Goal: Task Accomplishment & Management: Complete application form

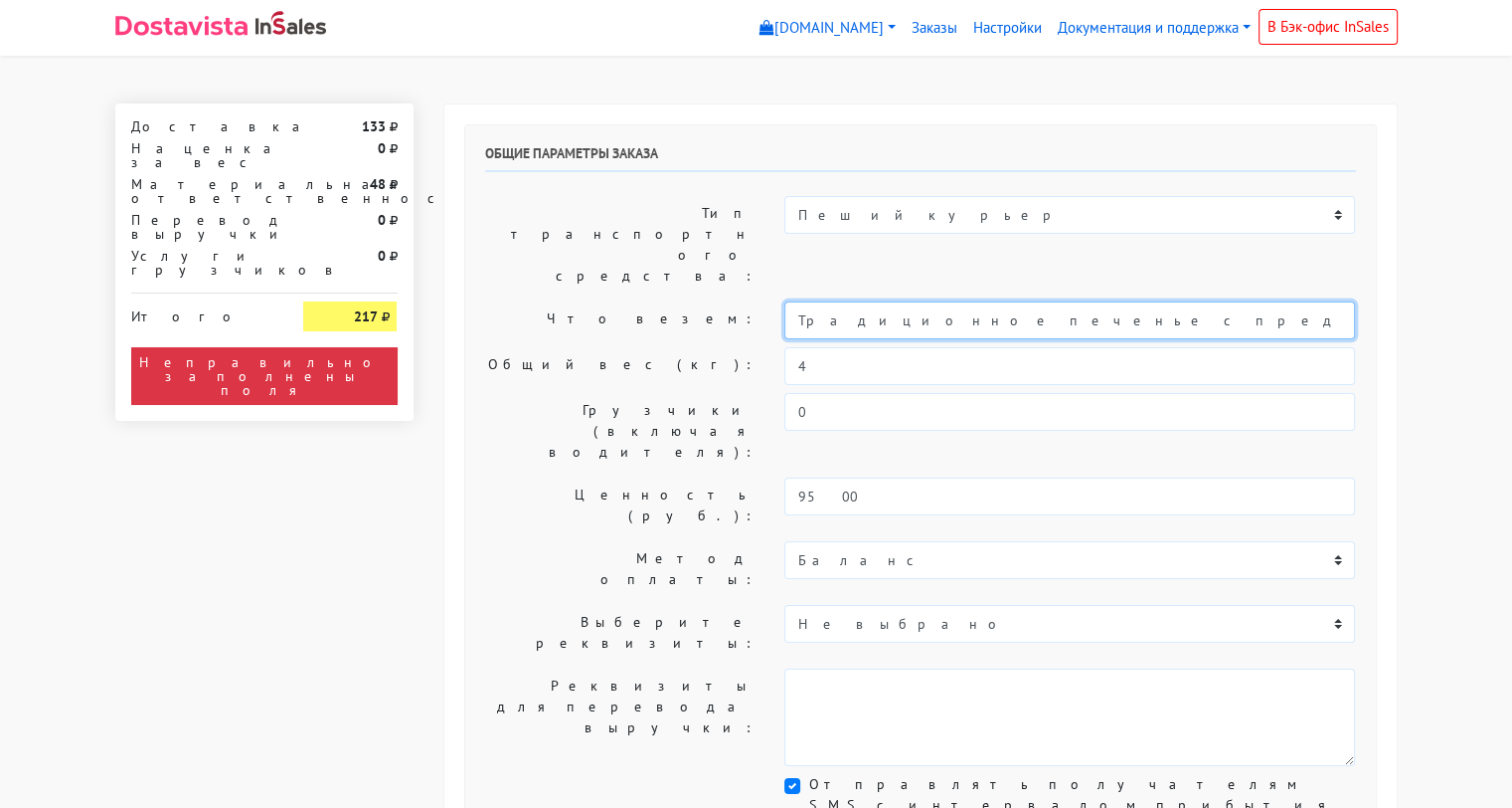
click at [800, 302] on input "Традиционное печенье с предсказаниями (универсальные предсказания)" at bounding box center [1071, 321] width 571 height 38
type input "Короб: 50*40*30 см, 4 кг // Традиционное печенье с предсказаниями (универсальны…"
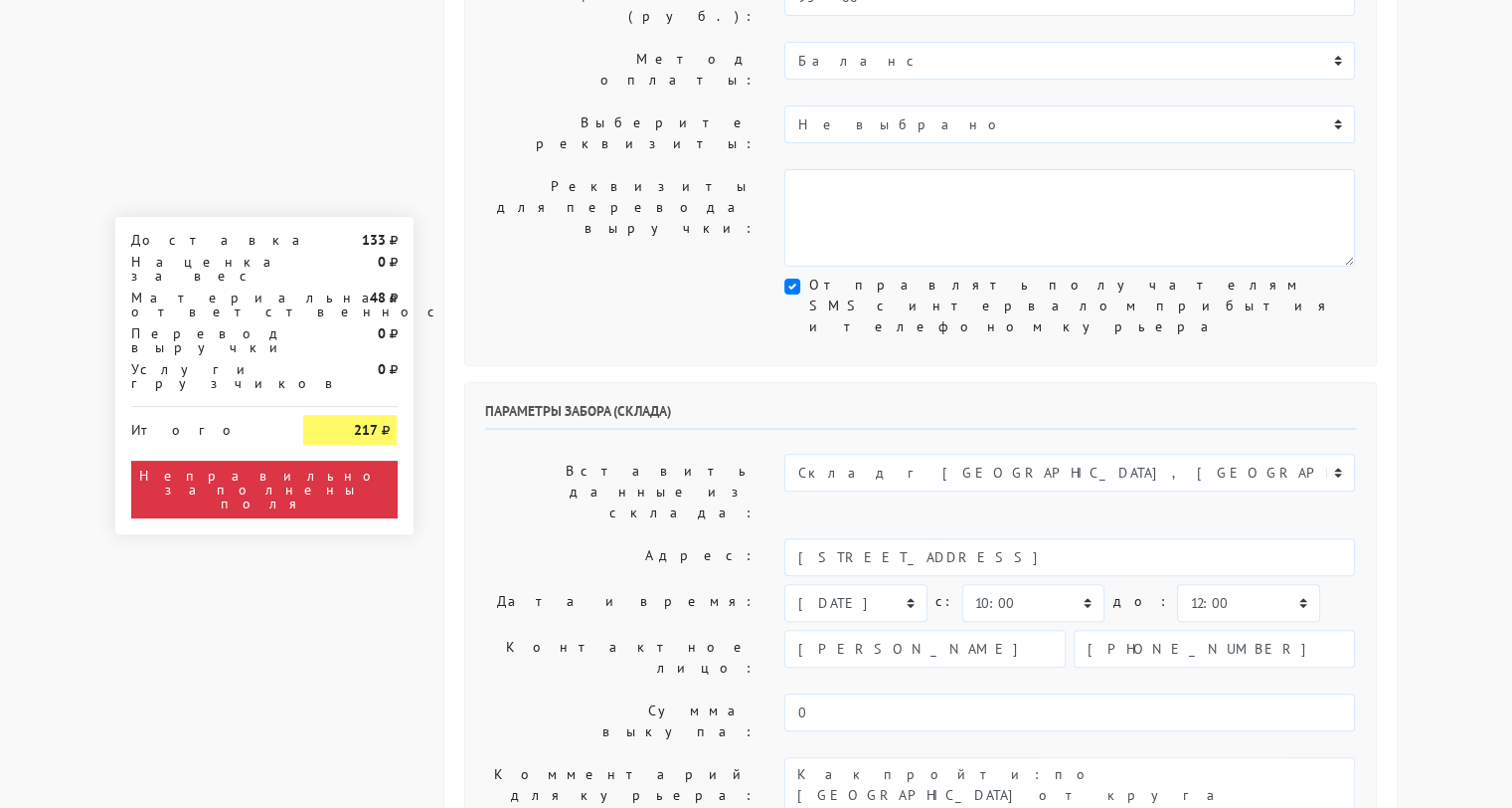
scroll to position [497, 0]
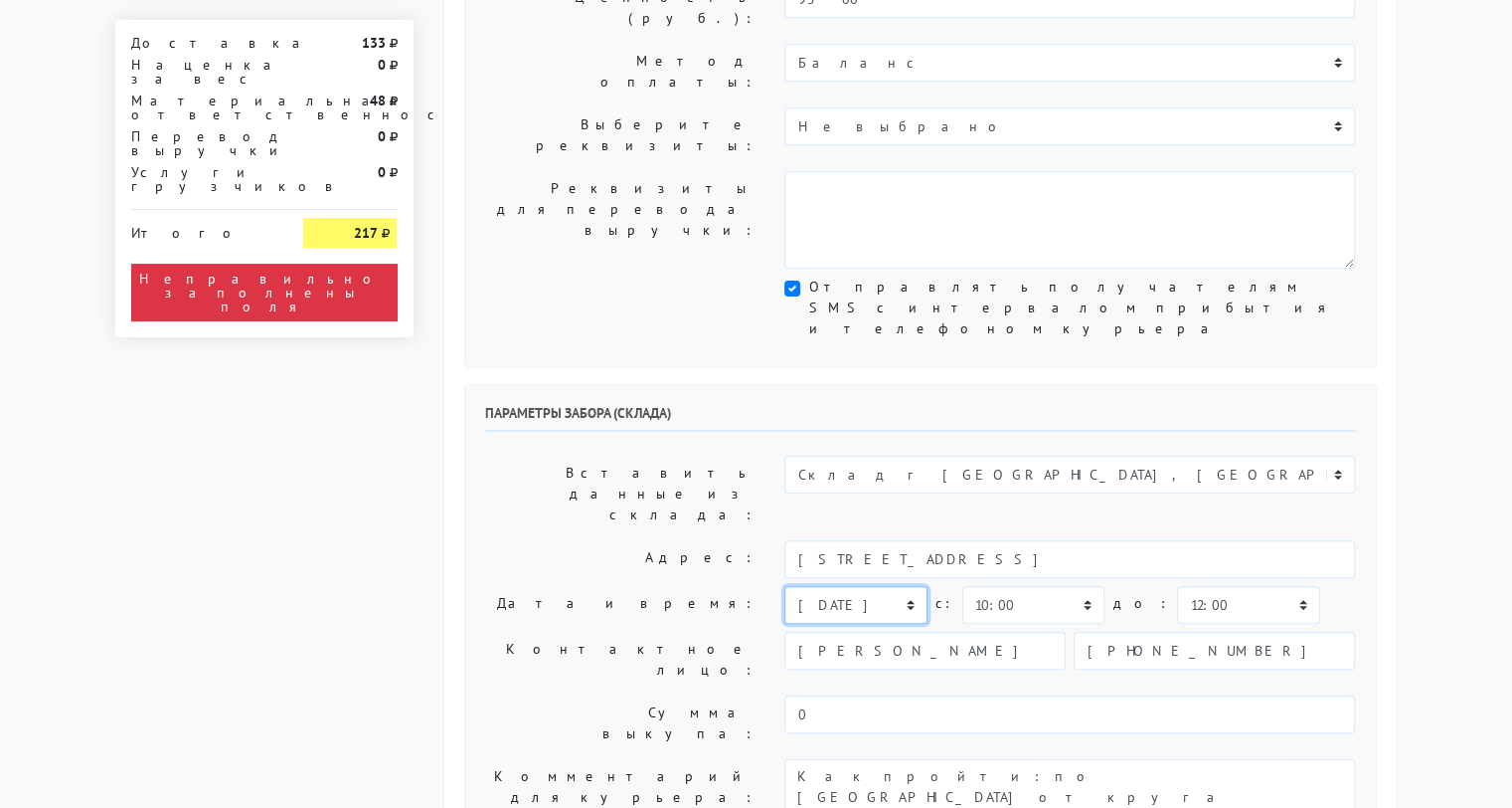
click at [819, 585] on select "[DATE] [DATE] [DATE] [DATE] [DATE] [DATE] [DATE] [DATE] [DATE]" at bounding box center [856, 604] width 142 height 38
select select "[DATE]"
click at [785, 585] on select "[DATE] [DATE] [DATE] [DATE] [DATE] [DATE] [DATE] [DATE] [DATE]" at bounding box center [856, 604] width 142 height 38
click at [796, 759] on textarea "Как пройти: по [GEOGRAPHIC_DATA] от круга второй поворот во двор. Серые ворота …" at bounding box center [1071, 808] width 571 height 98
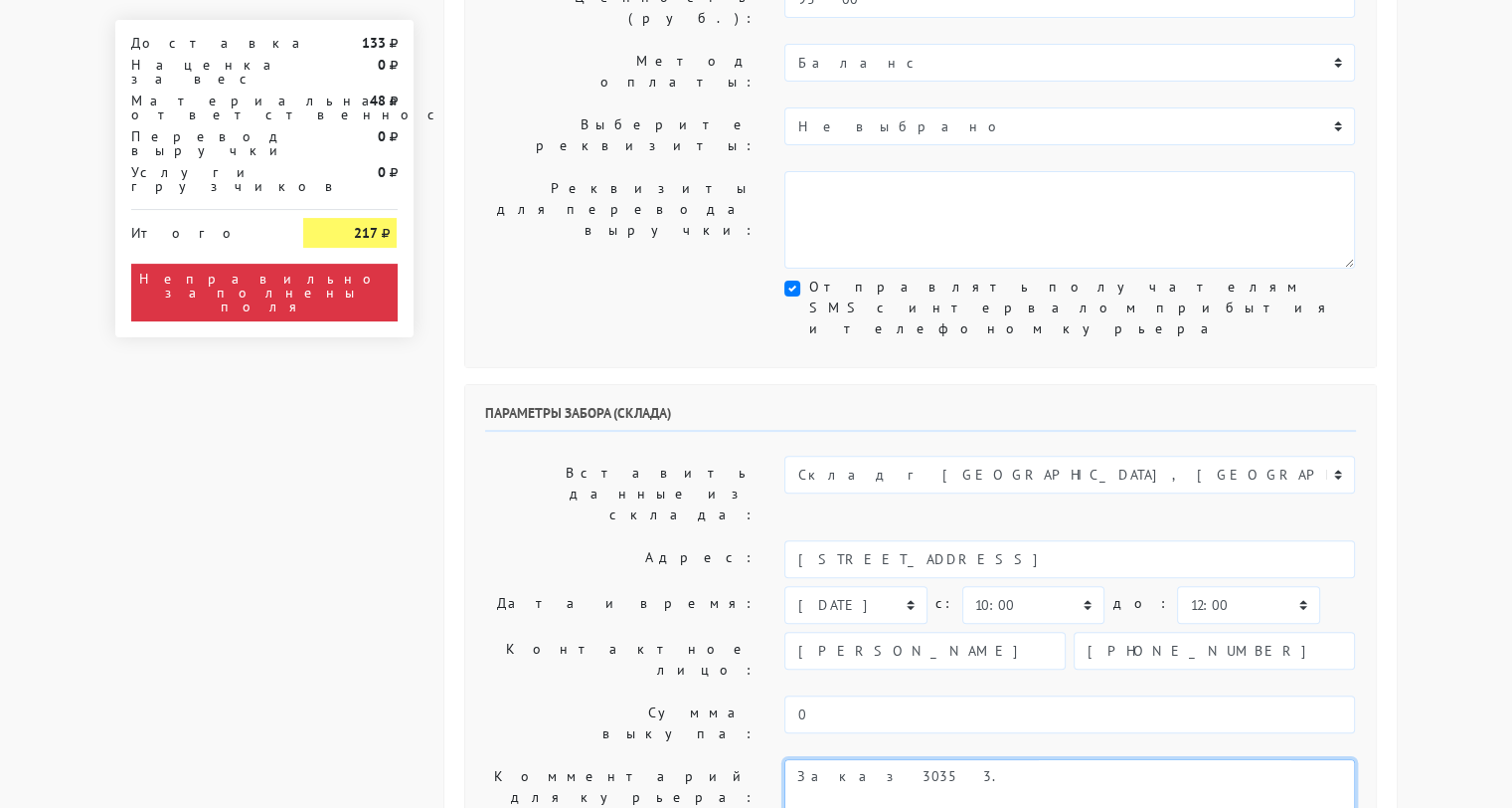
click at [929, 759] on textarea "Как пройти: по [GEOGRAPHIC_DATA] от круга второй поворот во двор. Серые ворота …" at bounding box center [1071, 808] width 571 height 98
type textarea "Заказ 30353. Как пройти: по [GEOGRAPHIC_DATA] от круга второй поворот во двор. …"
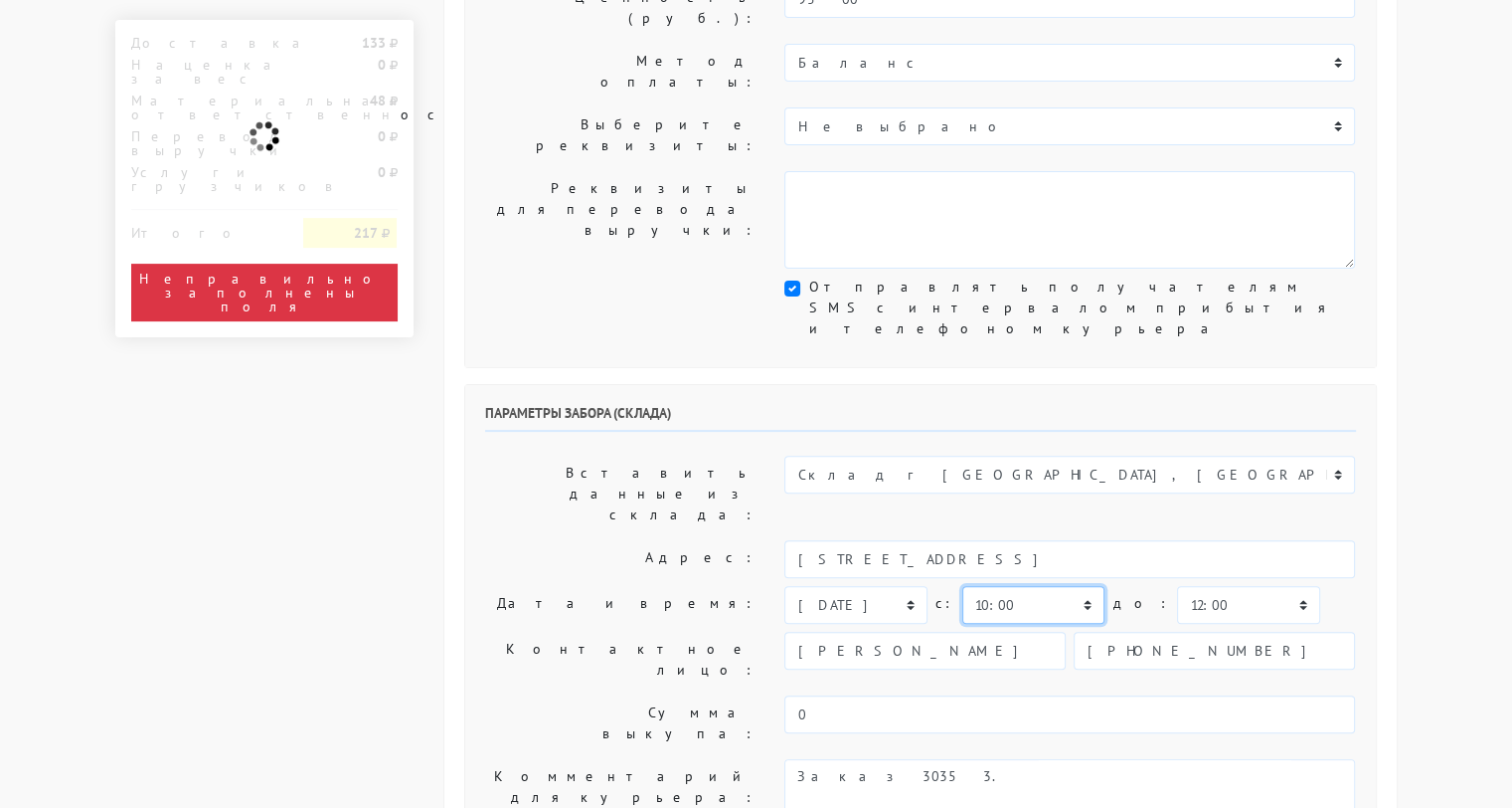
click at [995, 585] on select "00:00 00:30 01:00 01:30 02:00 02:30 03:00 03:30 04:00 04:30 05:00 05:30 06:00 0…" at bounding box center [1034, 604] width 142 height 38
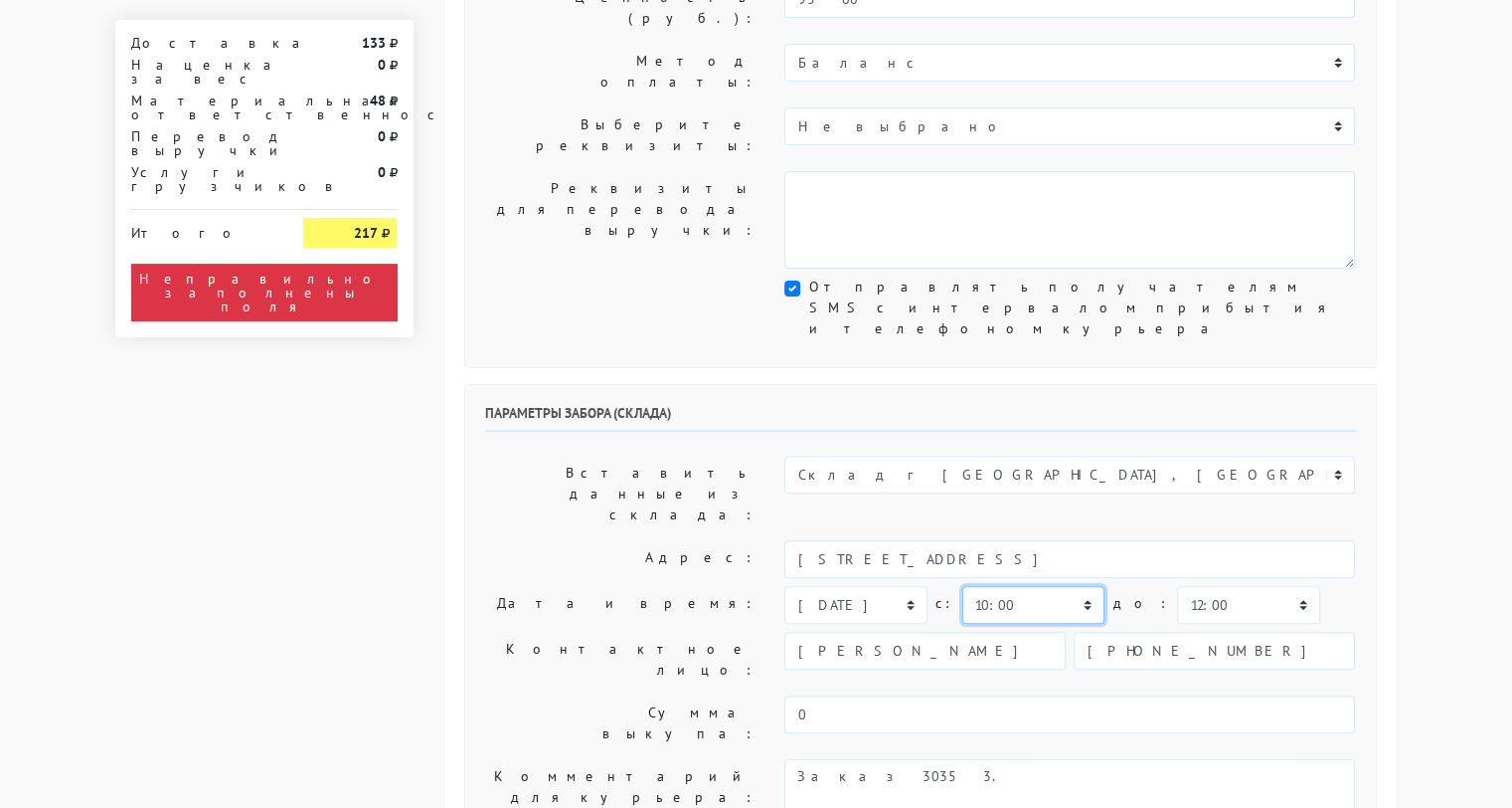
select select "12:00"
click at [1190, 585] on select "00:00 00:30 01:00 01:30 02:00 02:30 03:00 03:30 04:00 04:30 05:00 05:30 06:00 0…" at bounding box center [1248, 604] width 142 height 38
select select "15:00"
click at [534, 540] on label "Адрес:" at bounding box center [620, 559] width 301 height 38
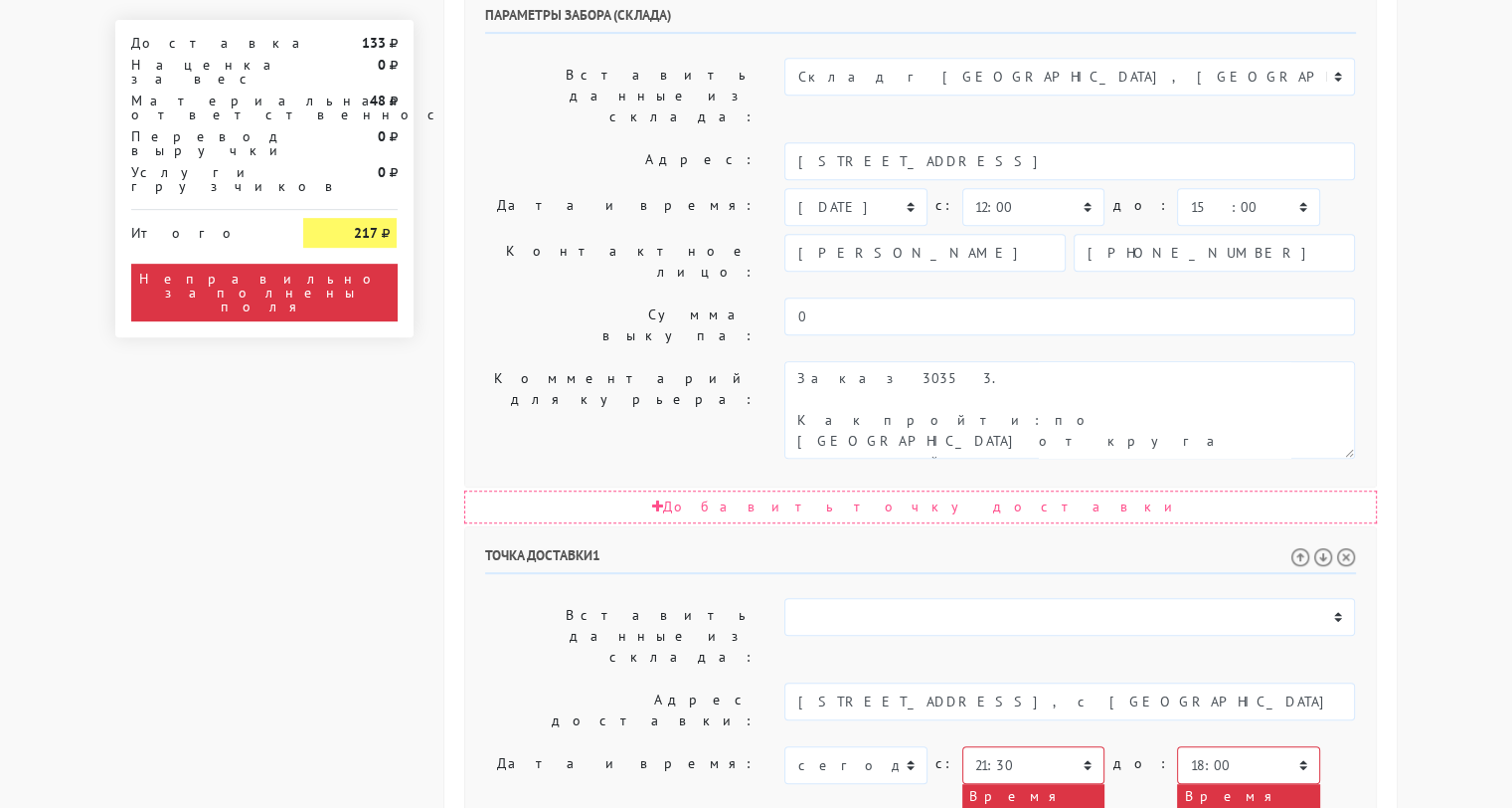
scroll to position [995, 0]
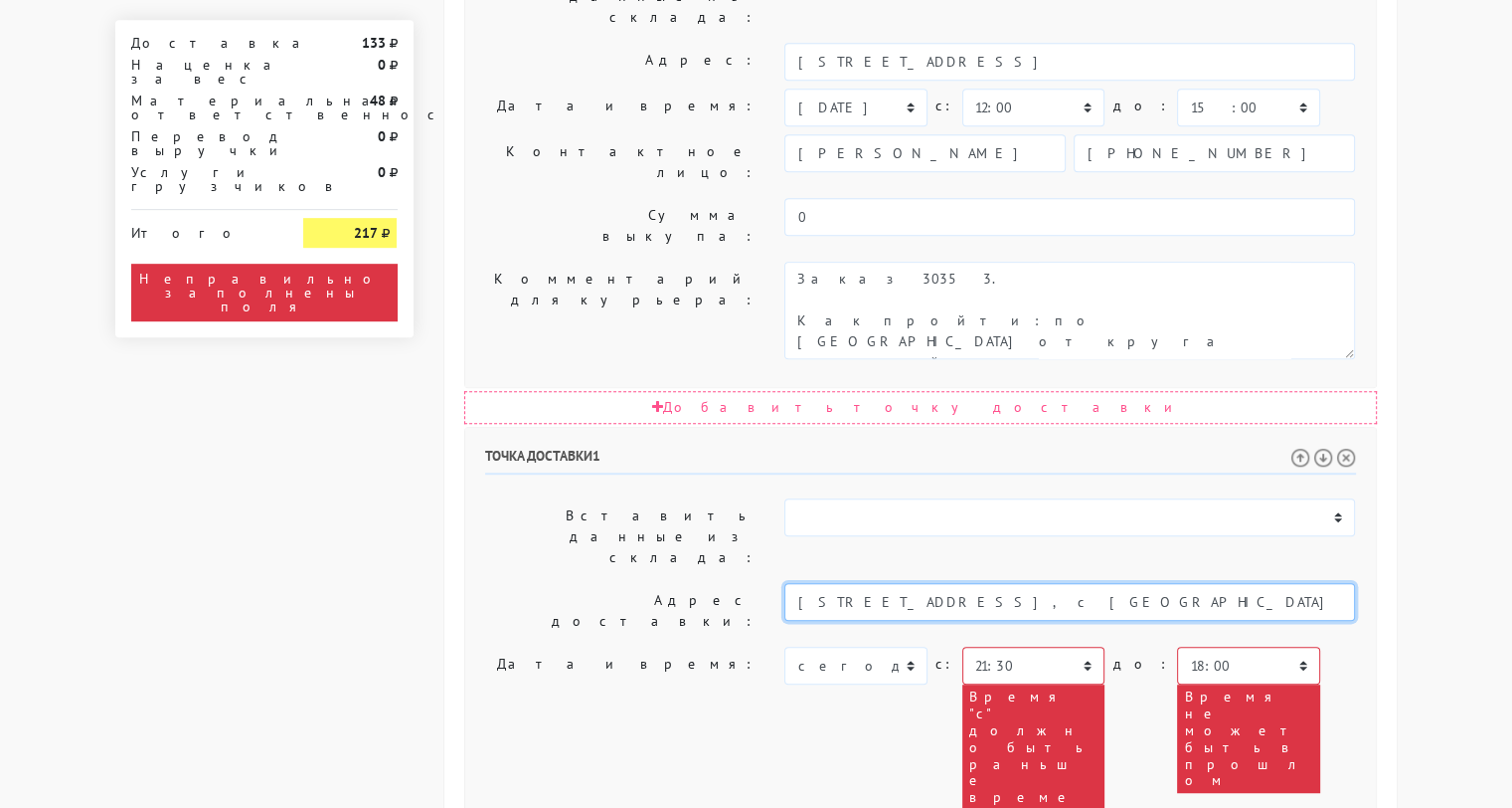
click at [1042, 582] on input "[STREET_ADDRESS], с [GEOGRAPHIC_DATA] Кулинарная Мануфактура" at bounding box center [1071, 601] width 571 height 38
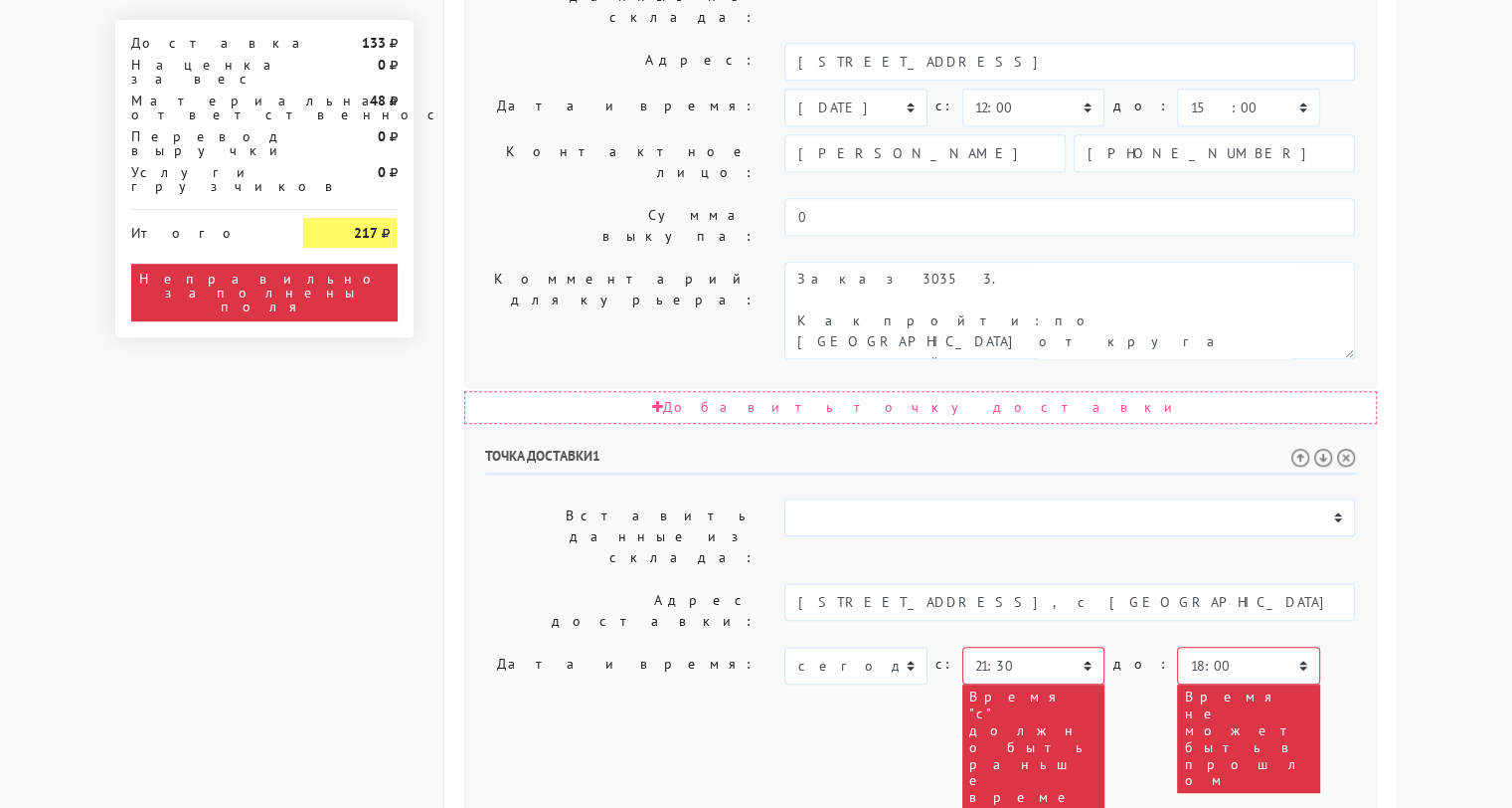
scroll to position [20, 0]
drag, startPoint x: 1082, startPoint y: 481, endPoint x: 1137, endPoint y: 593, distance: 124.8
paste textarea "[STREET_ADDRESS], с [GEOGRAPHIC_DATA] Кулинарная Мануфактура"
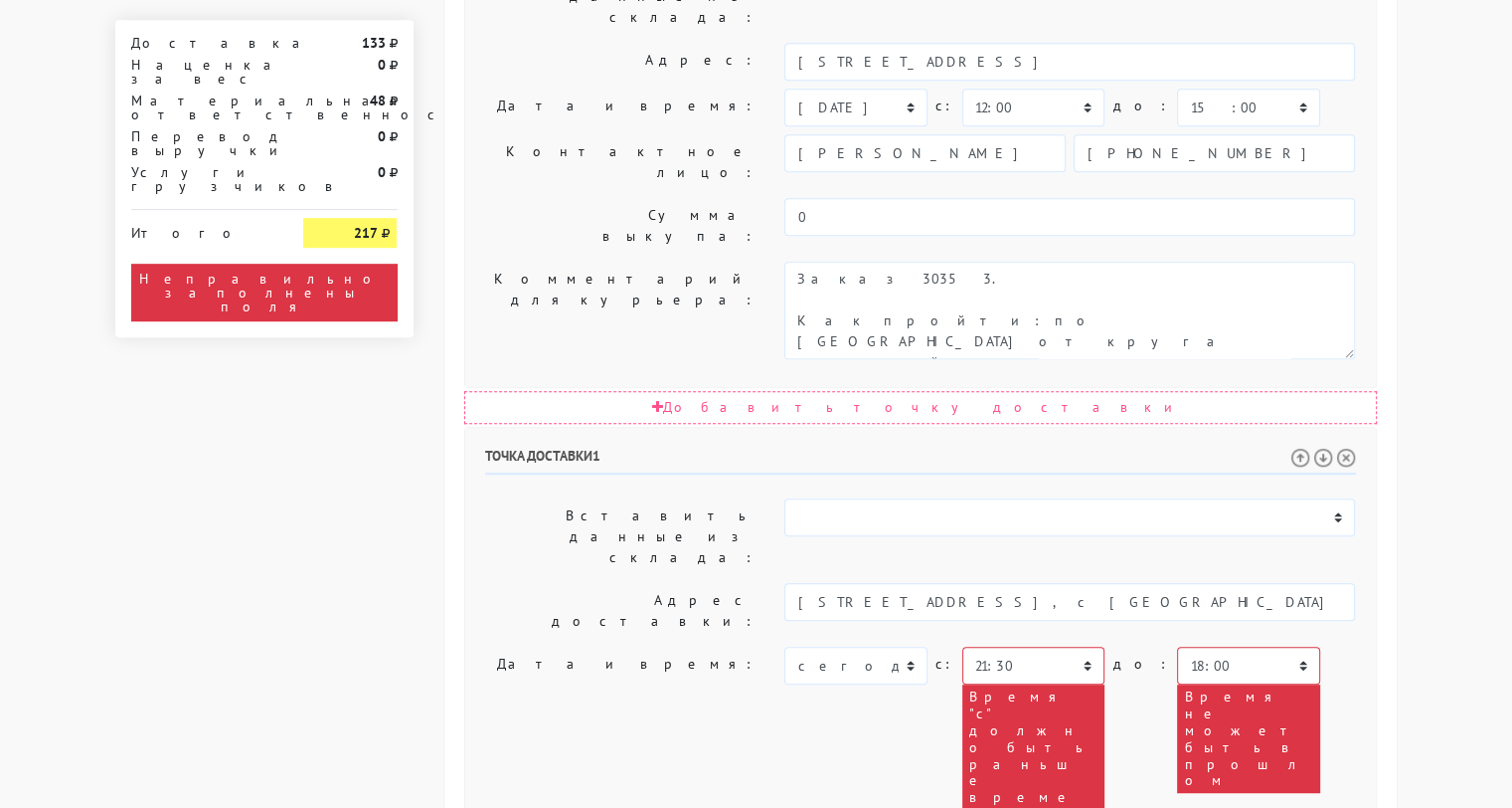
type textarea "Прошу позвонить получателю перед выездом. до 18.00. [STREET_ADDRESS], с [GEOGRA…"
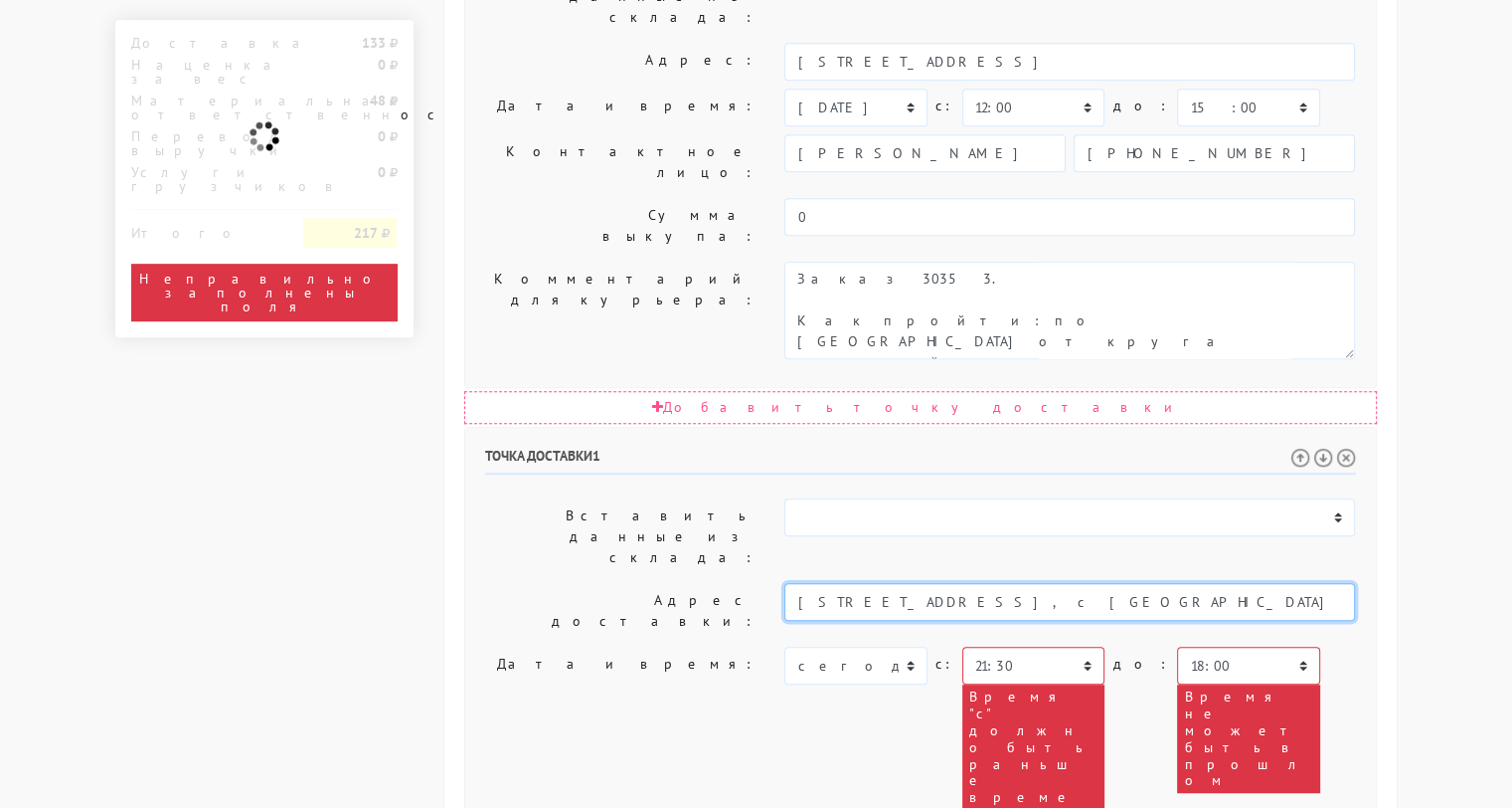
scroll to position [0, 69]
drag, startPoint x: 1084, startPoint y: 294, endPoint x: 1500, endPoint y: 349, distance: 419.6
click at [1500, 349] on body "[DOMAIN_NAME] [DOMAIN_NAME] Выйти Заказы Настройки 0" at bounding box center [756, 189] width 1512 height 2367
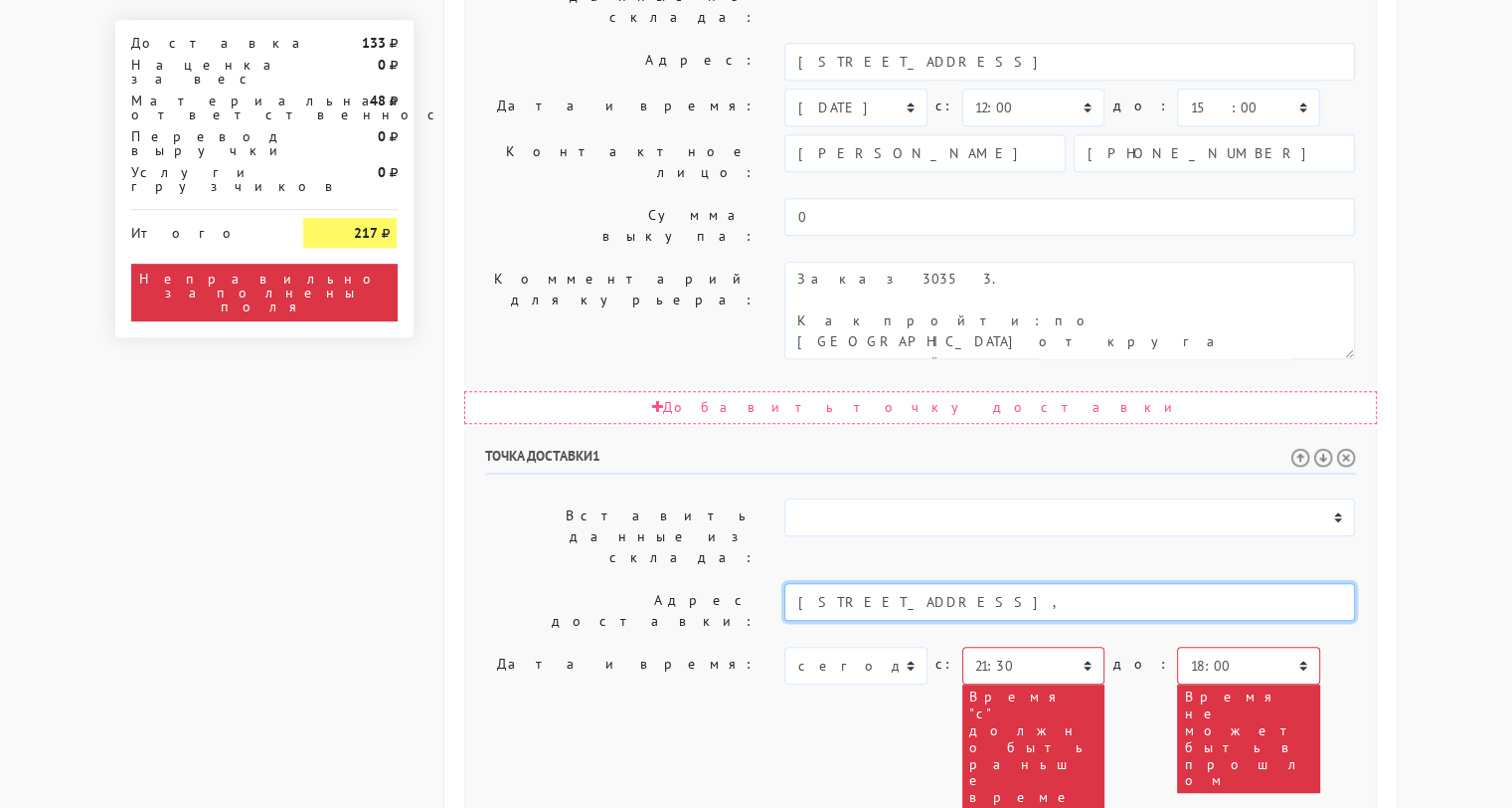
scroll to position [0, 0]
click at [1134, 621] on li "[STREET_ADDRESS]" at bounding box center [1071, 634] width 570 height 27
type input "[STREET_ADDRESS]"
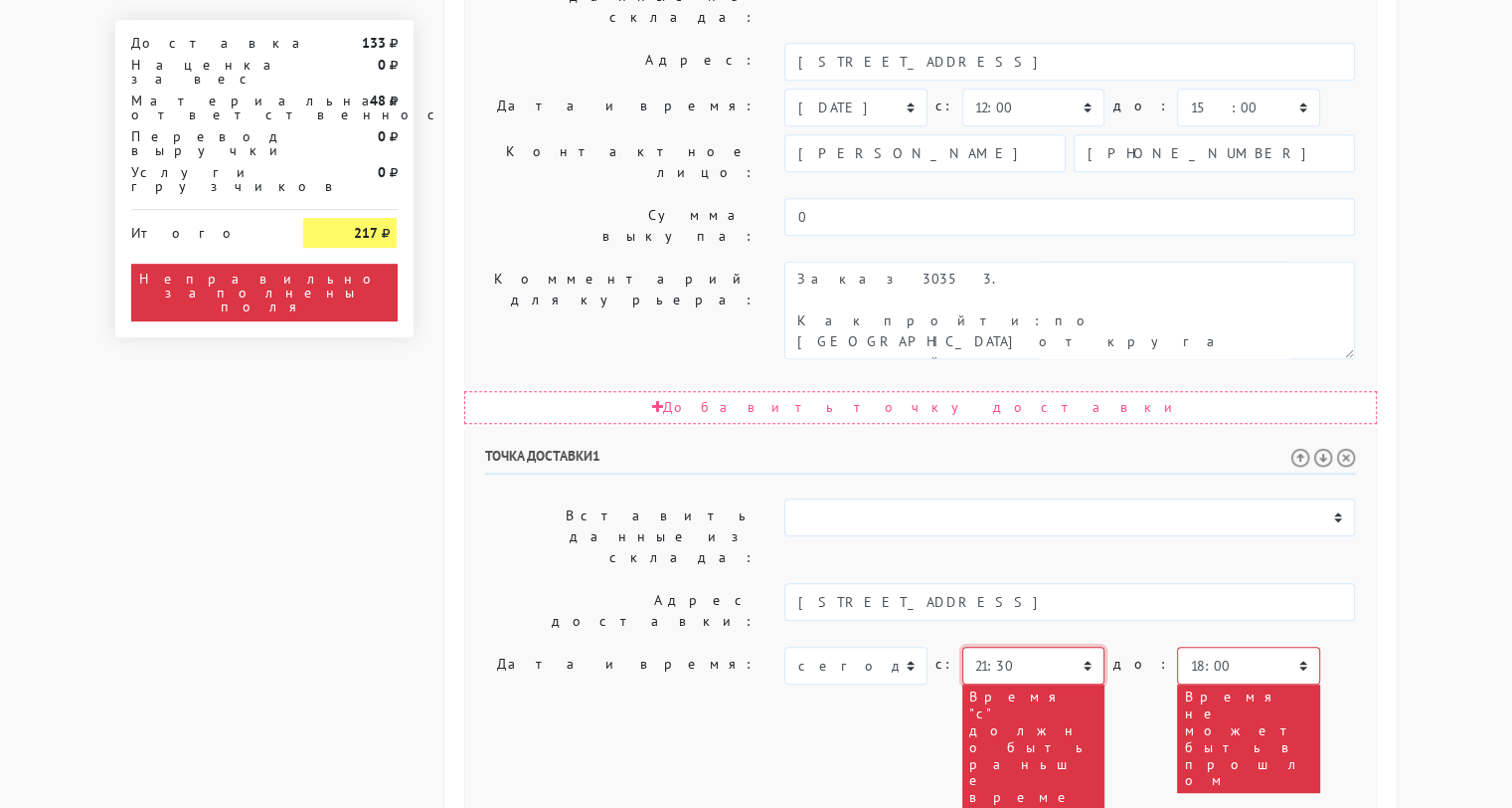
click at [1028, 646] on select "00:00 00:30 01:00 01:30 02:00 02:30 03:00 03:30 04:00 04:30 05:00 05:30 06:00 0…" at bounding box center [1034, 665] width 142 height 38
click at [811, 646] on select "[DATE] [DATE] [DATE] [DATE] [DATE] [DATE] [DATE] [DATE] [DATE] [DATE] [DATE] [D…" at bounding box center [856, 665] width 142 height 38
select select "[DATE]"
click at [785, 646] on select "[DATE] [DATE] [DATE] [DATE] [DATE] [DATE] [DATE] [DATE] [DATE] [DATE] [DATE] [D…" at bounding box center [856, 665] width 142 height 38
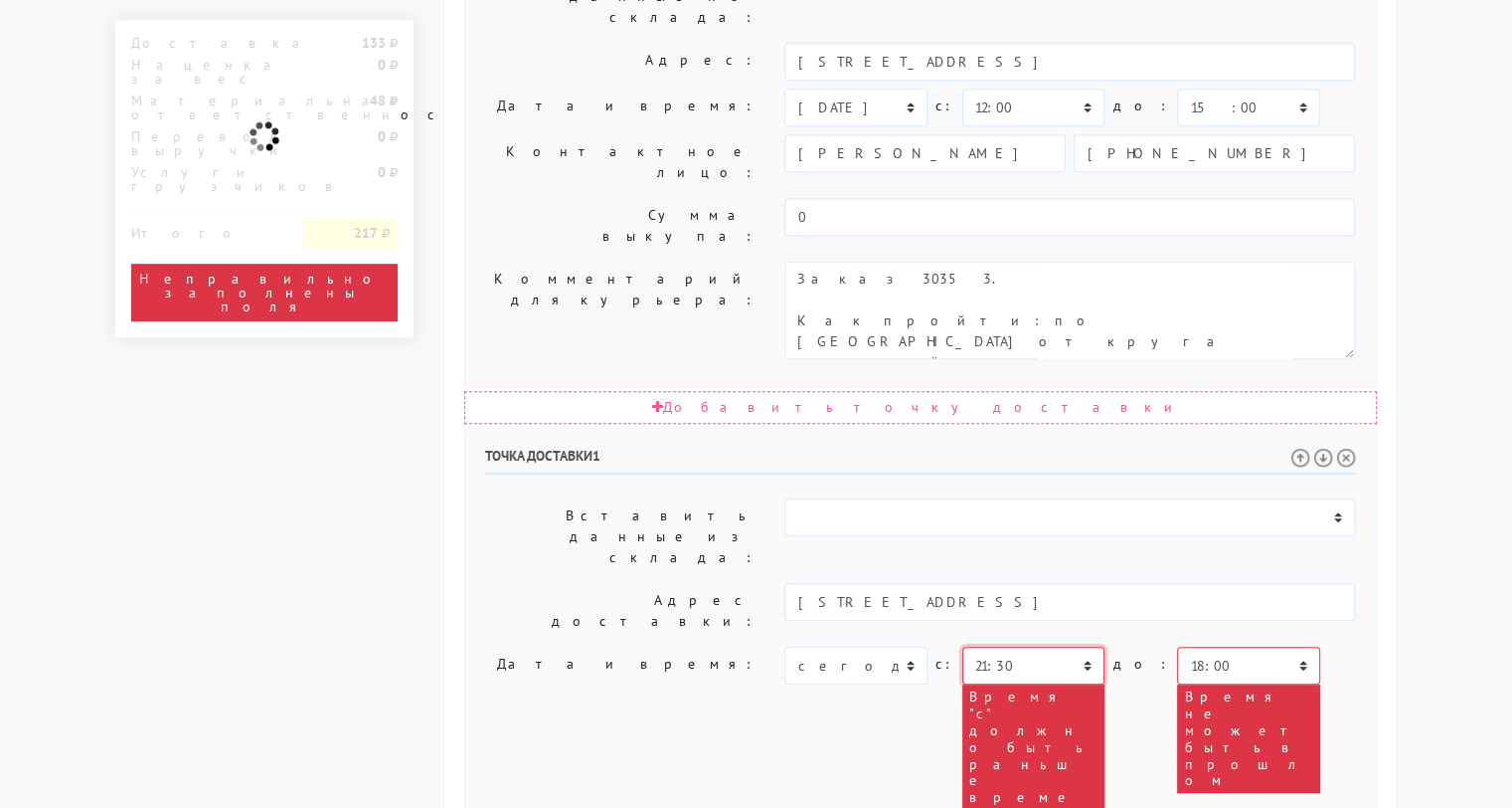
click at [995, 646] on select "00:00 00:30 01:00 01:30 02:00 02:30 03:00 03:30 04:00 04:30 05:00 05:30 06:00 0…" at bounding box center [1034, 665] width 142 height 38
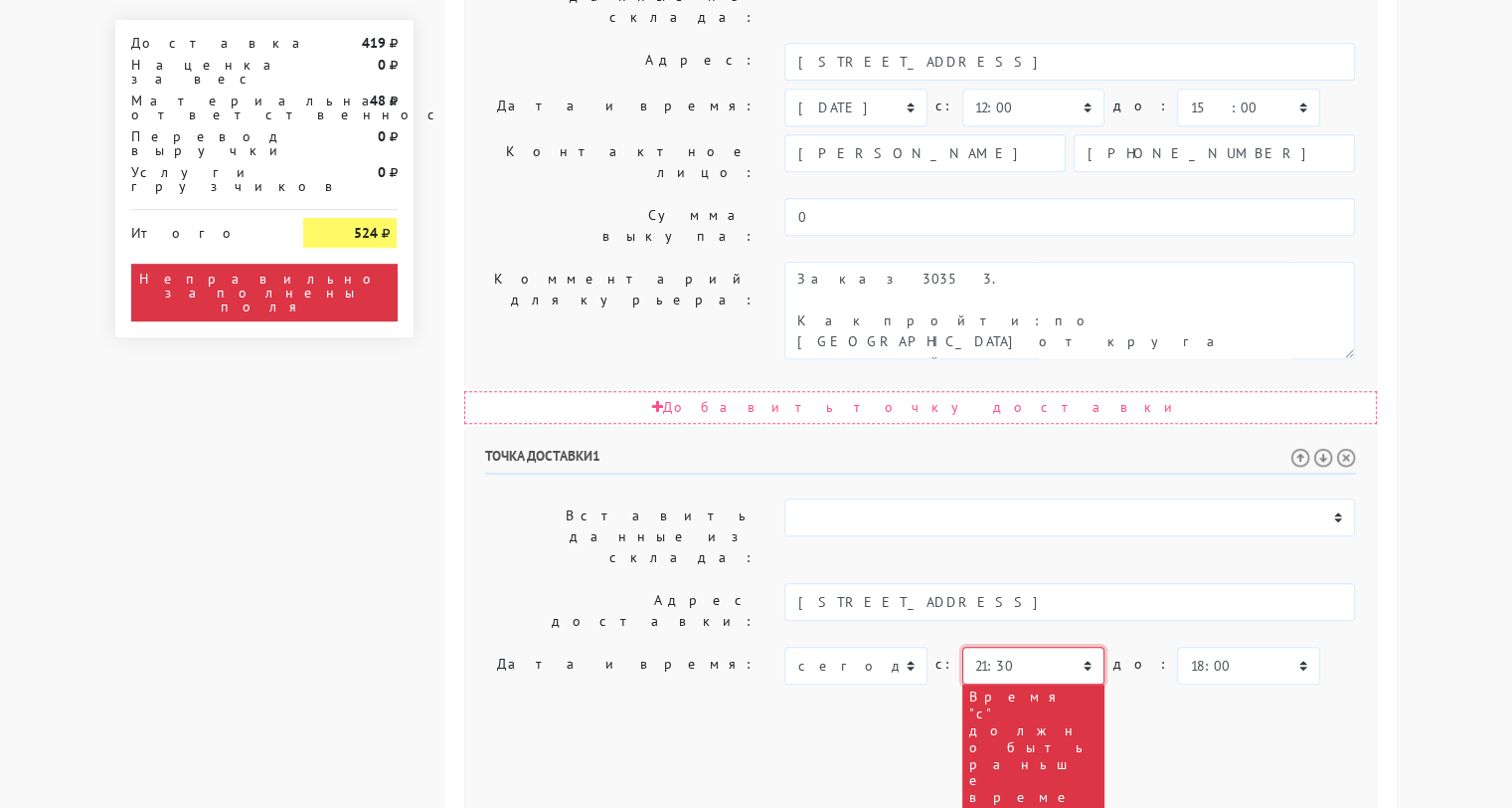
select select "12:00"
click at [963, 646] on select "00:00 00:30 01:00 01:30 02:00 02:30 03:00 03:30 04:00 04:30 05:00 05:30 06:00 0…" at bounding box center [1034, 665] width 142 height 38
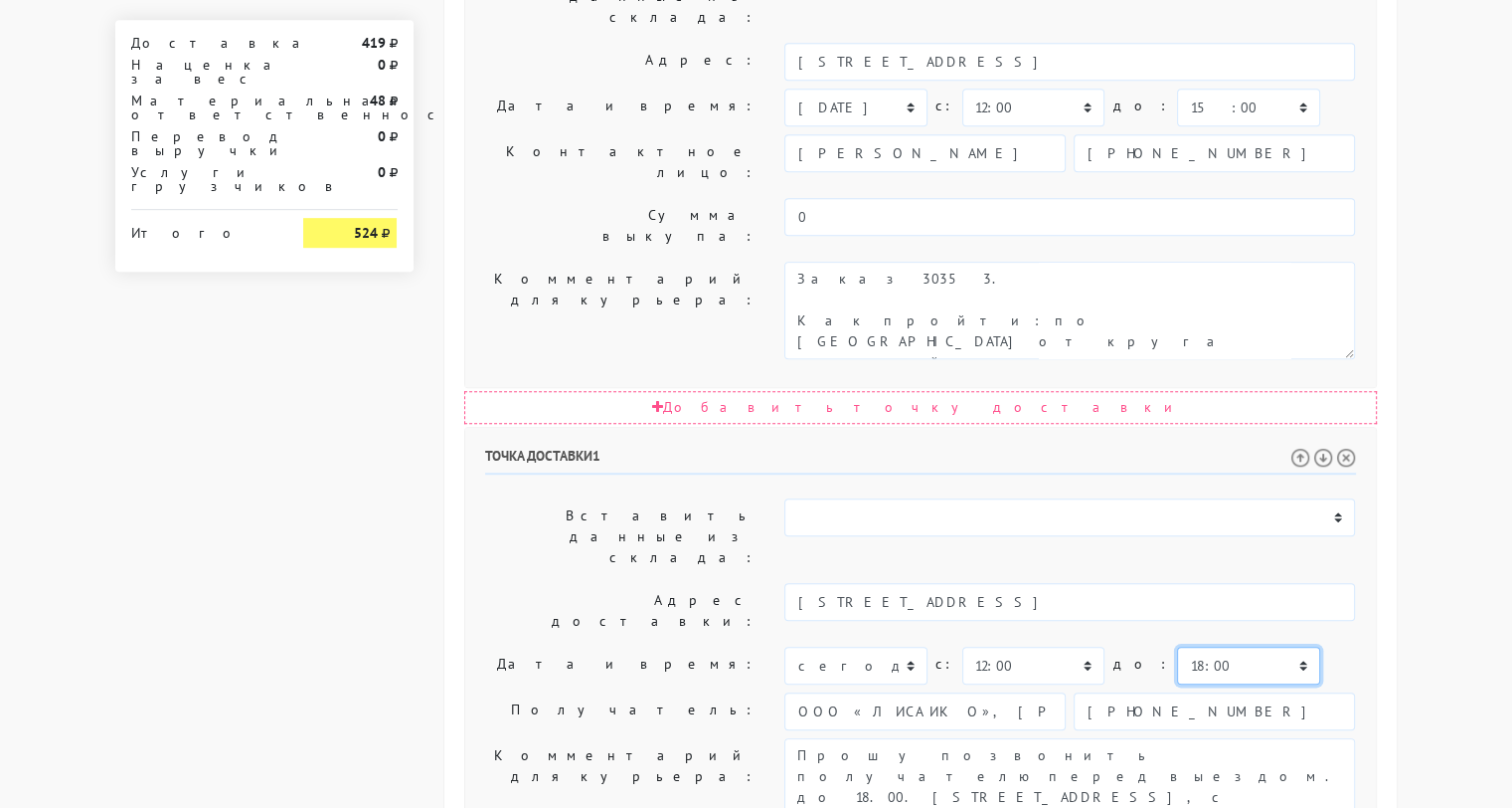
click at [1183, 646] on select "00:00 00:30 01:00 01:30 02:00 02:30 03:00 03:30 04:00 04:30 05:00 05:30 06:00 0…" at bounding box center [1248, 665] width 142 height 38
select select "17:30"
click at [1177, 646] on select "00:00 00:30 01:00 01:30 02:00 02:30 03:00 03:30 04:00 04:30 05:00 05:30 06:00 0…" at bounding box center [1248, 665] width 142 height 38
click at [549, 692] on label "Получатель:" at bounding box center [620, 711] width 301 height 38
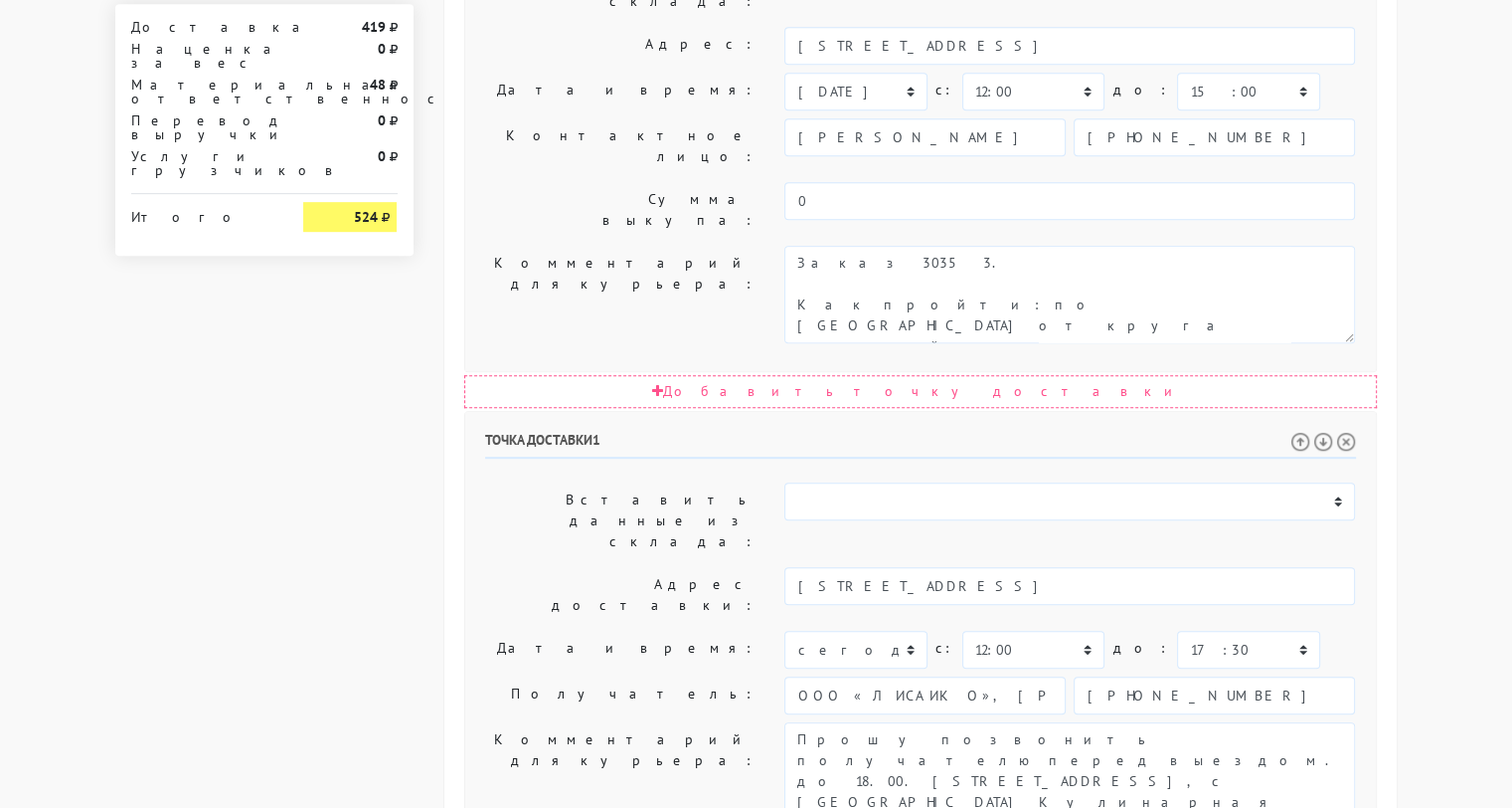
scroll to position [1023, 0]
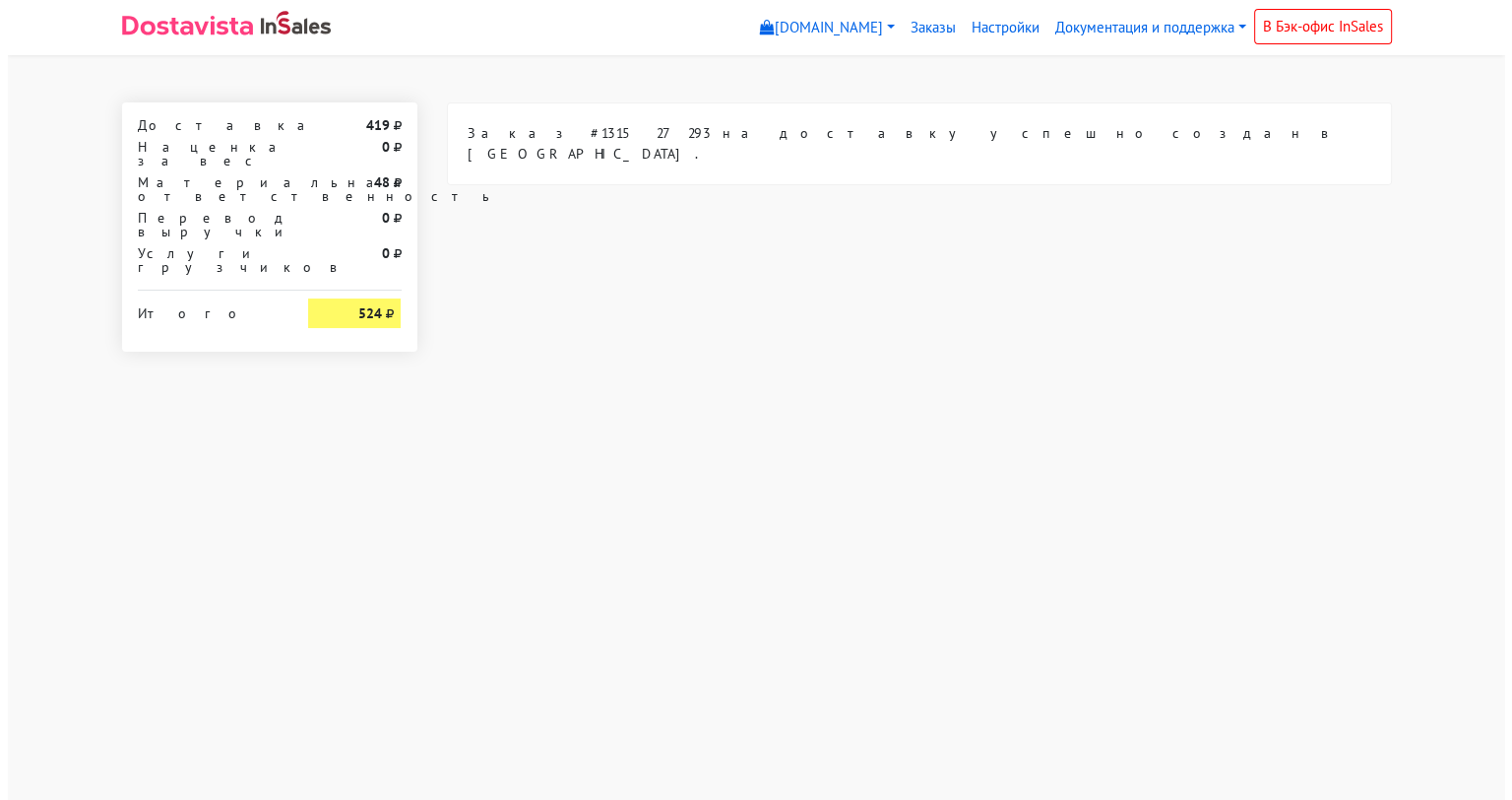
scroll to position [0, 0]
